Goal: Task Accomplishment & Management: Use online tool/utility

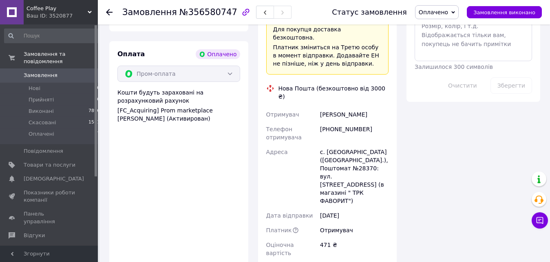
scroll to position [457, 0]
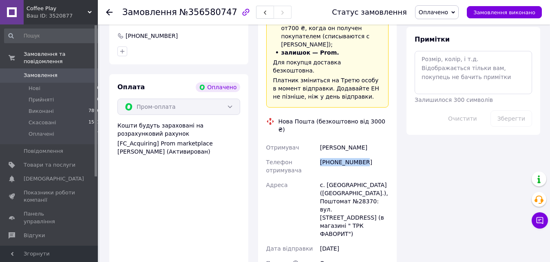
drag, startPoint x: 320, startPoint y: 119, endPoint x: 366, endPoint y: 120, distance: 45.3
click at [366, 155] on div "[PHONE_NUMBER]" at bounding box center [354, 166] width 72 height 23
copy div "[PHONE_NUMBER]"
drag, startPoint x: 319, startPoint y: 105, endPoint x: 379, endPoint y: 107, distance: 60.0
click at [379, 140] on div "[PERSON_NAME]" at bounding box center [354, 147] width 72 height 15
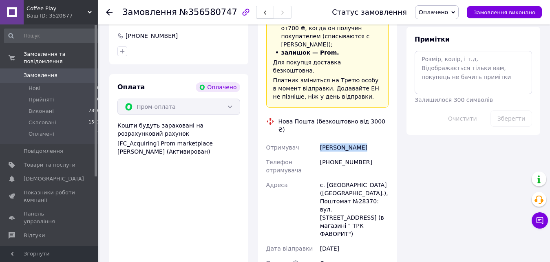
copy div "[PERSON_NAME]"
drag, startPoint x: 327, startPoint y: 143, endPoint x: 364, endPoint y: 144, distance: 37.1
click at [364, 178] on div "с. [GEOGRAPHIC_DATA] ([GEOGRAPHIC_DATA].), Поштомат №28370: вул. [STREET_ADDRES…" at bounding box center [354, 210] width 72 height 64
copy div "Райгородок"
drag, startPoint x: 355, startPoint y: 162, endPoint x: 370, endPoint y: 162, distance: 15.5
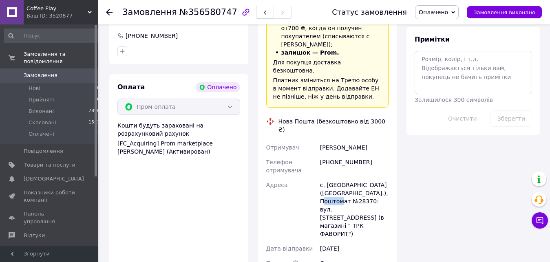
click at [370, 178] on div "с. [GEOGRAPHIC_DATA] ([GEOGRAPHIC_DATA].), Поштомат №28370: вул. [STREET_ADDRES…" at bounding box center [354, 210] width 72 height 64
copy div "28370"
paste input "20451225339369"
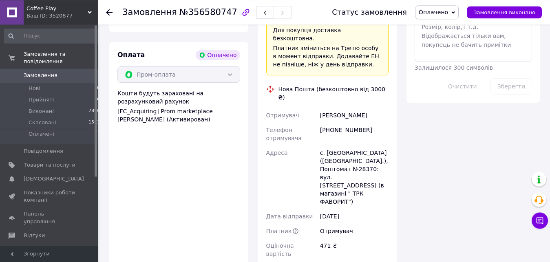
scroll to position [499, 0]
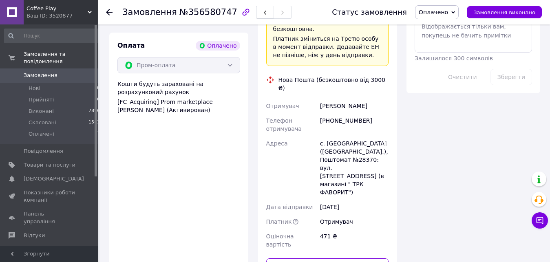
type input "20451225339369"
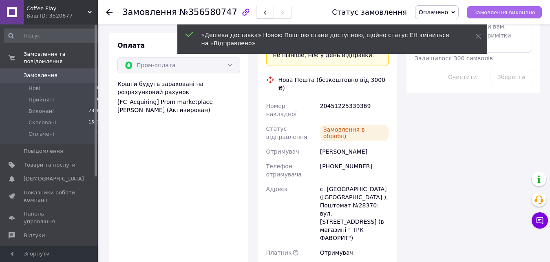
click at [495, 12] on span "Замовлення виконано" at bounding box center [504, 12] width 62 height 6
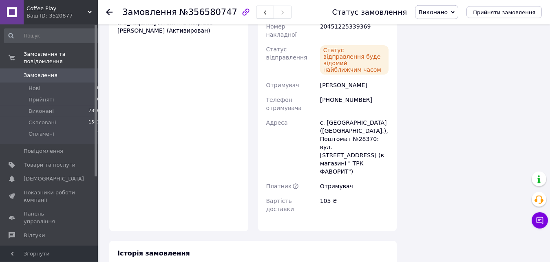
scroll to position [487, 0]
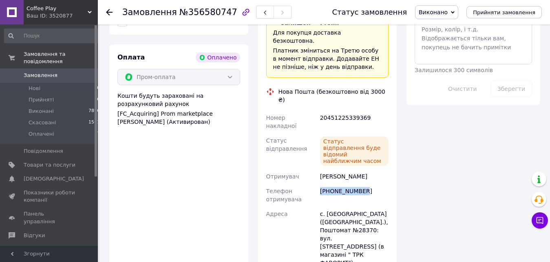
drag, startPoint x: 321, startPoint y: 133, endPoint x: 376, endPoint y: 133, distance: 55.0
click at [376, 184] on div "[PHONE_NUMBER]" at bounding box center [354, 195] width 72 height 23
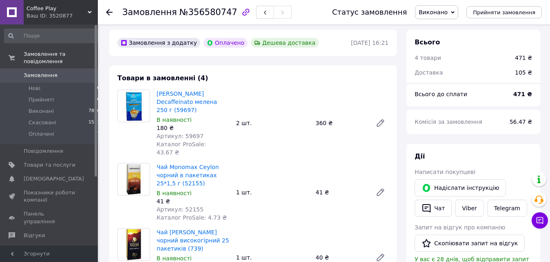
scroll to position [0, 0]
